Goal: Find contact information: Find contact information

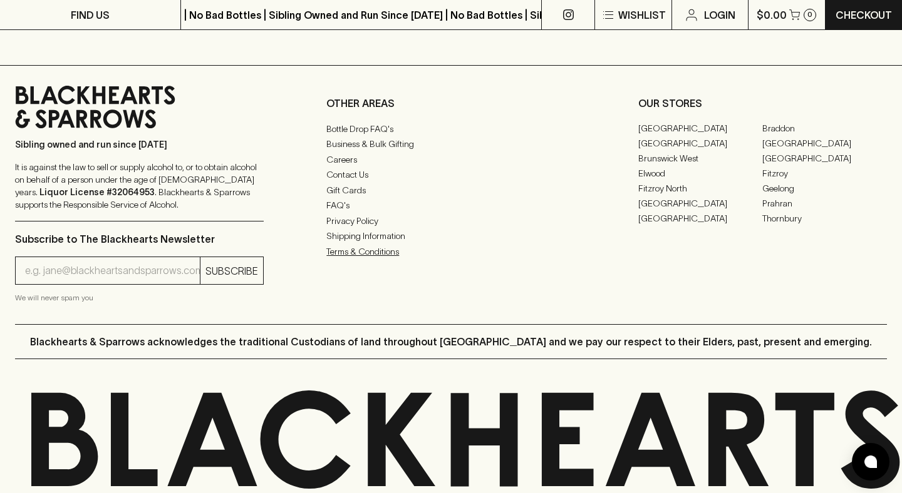
scroll to position [3114, 0]
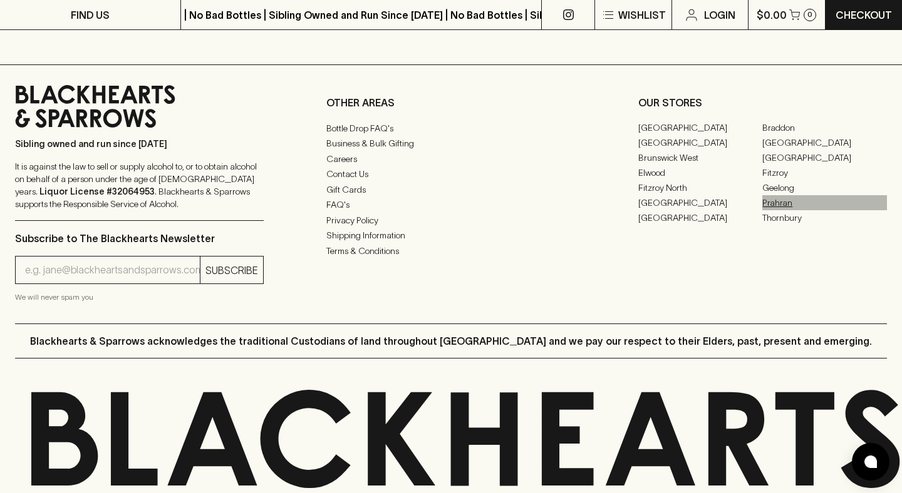
click at [774, 202] on link "Prahran" at bounding box center [824, 202] width 125 height 15
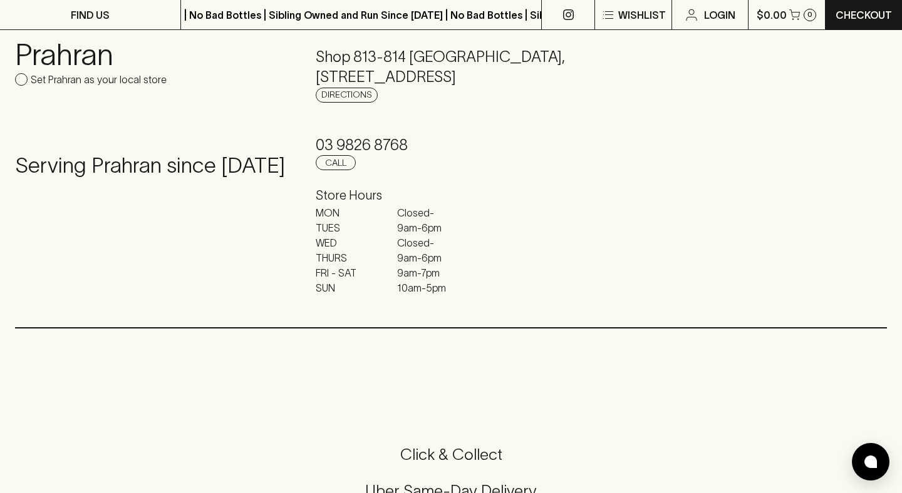
scroll to position [100, 0]
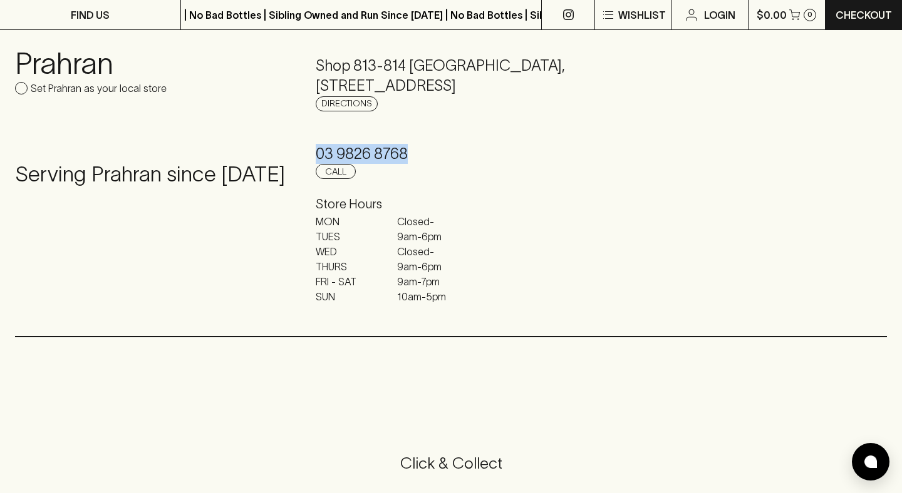
drag, startPoint x: 416, startPoint y: 174, endPoint x: 316, endPoint y: 173, distance: 99.6
click at [316, 164] on h5 "03 9826 8768" at bounding box center [451, 154] width 271 height 20
copy h5 "03 9826 8768"
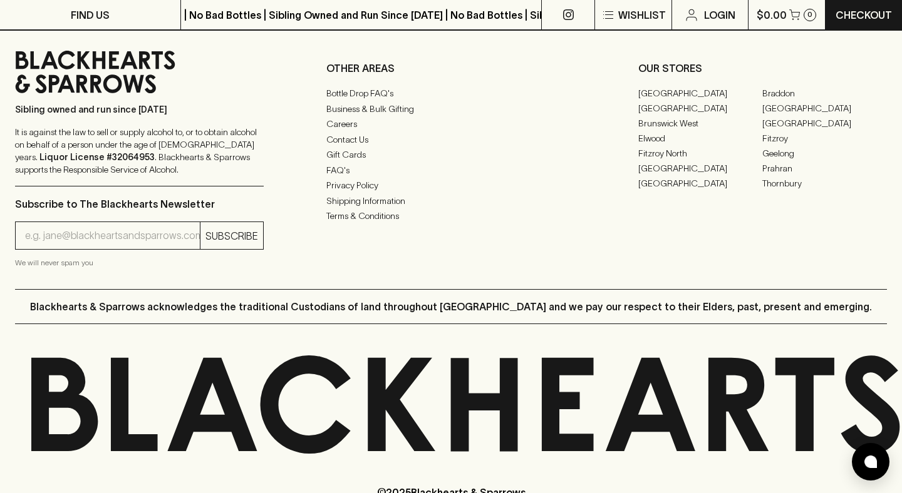
scroll to position [731, 0]
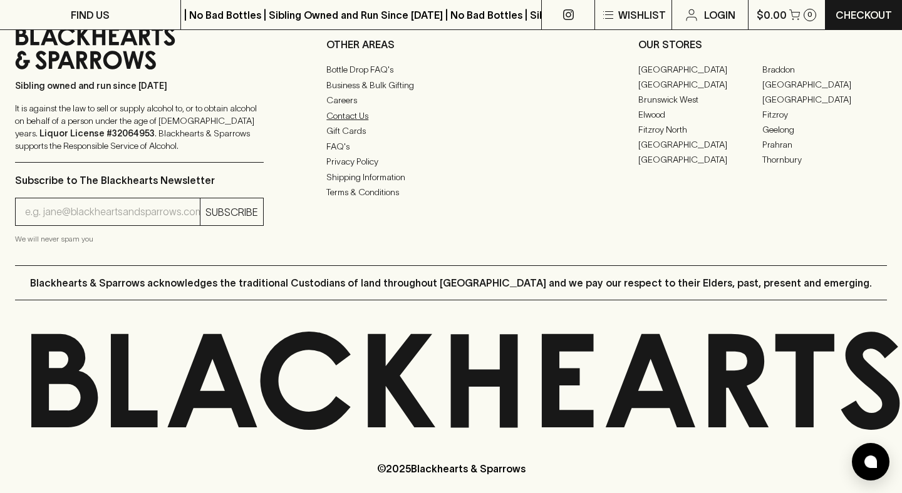
click at [356, 123] on link "Contact Us" at bounding box center [450, 115] width 249 height 15
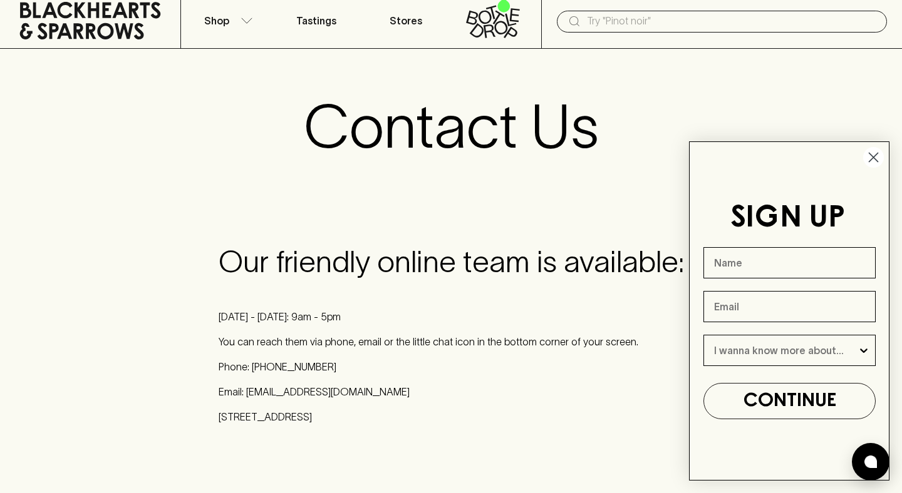
scroll to position [128, 0]
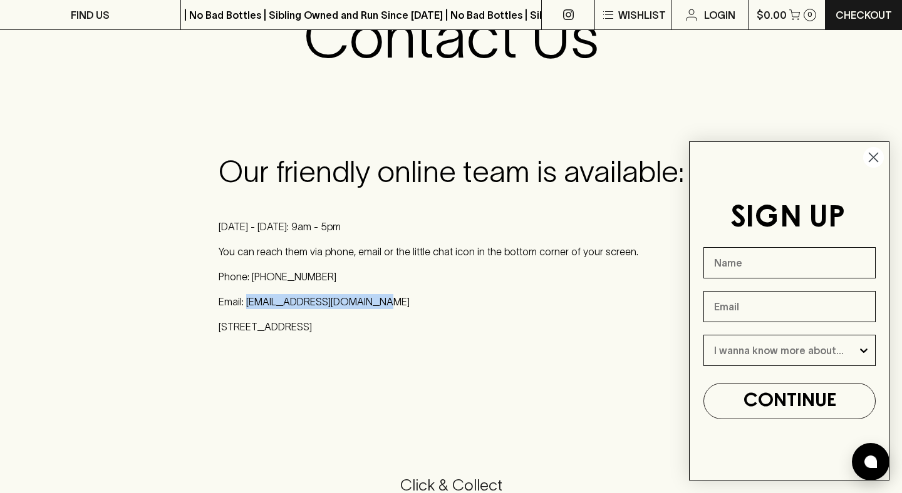
drag, startPoint x: 382, startPoint y: 304, endPoint x: 247, endPoint y: 304, distance: 135.3
click at [247, 304] on p "Email: [EMAIL_ADDRESS][DOMAIN_NAME]" at bounding box center [451, 301] width 465 height 15
copy p "[EMAIL_ADDRESS][DOMAIN_NAME]"
